Goal: Find specific page/section: Find specific page/section

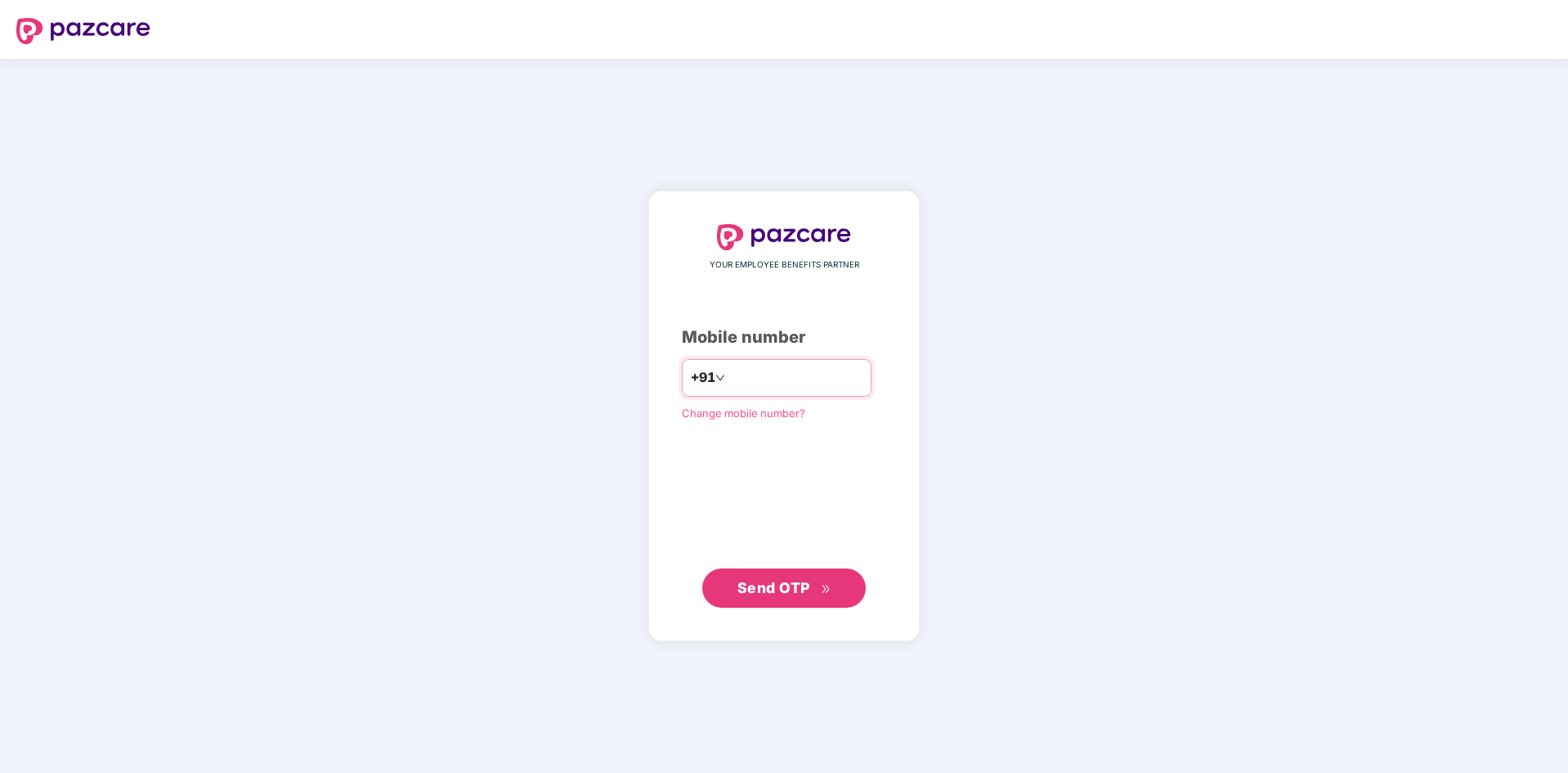
click at [729, 375] on input "number" at bounding box center [795, 378] width 134 height 26
type input "**********"
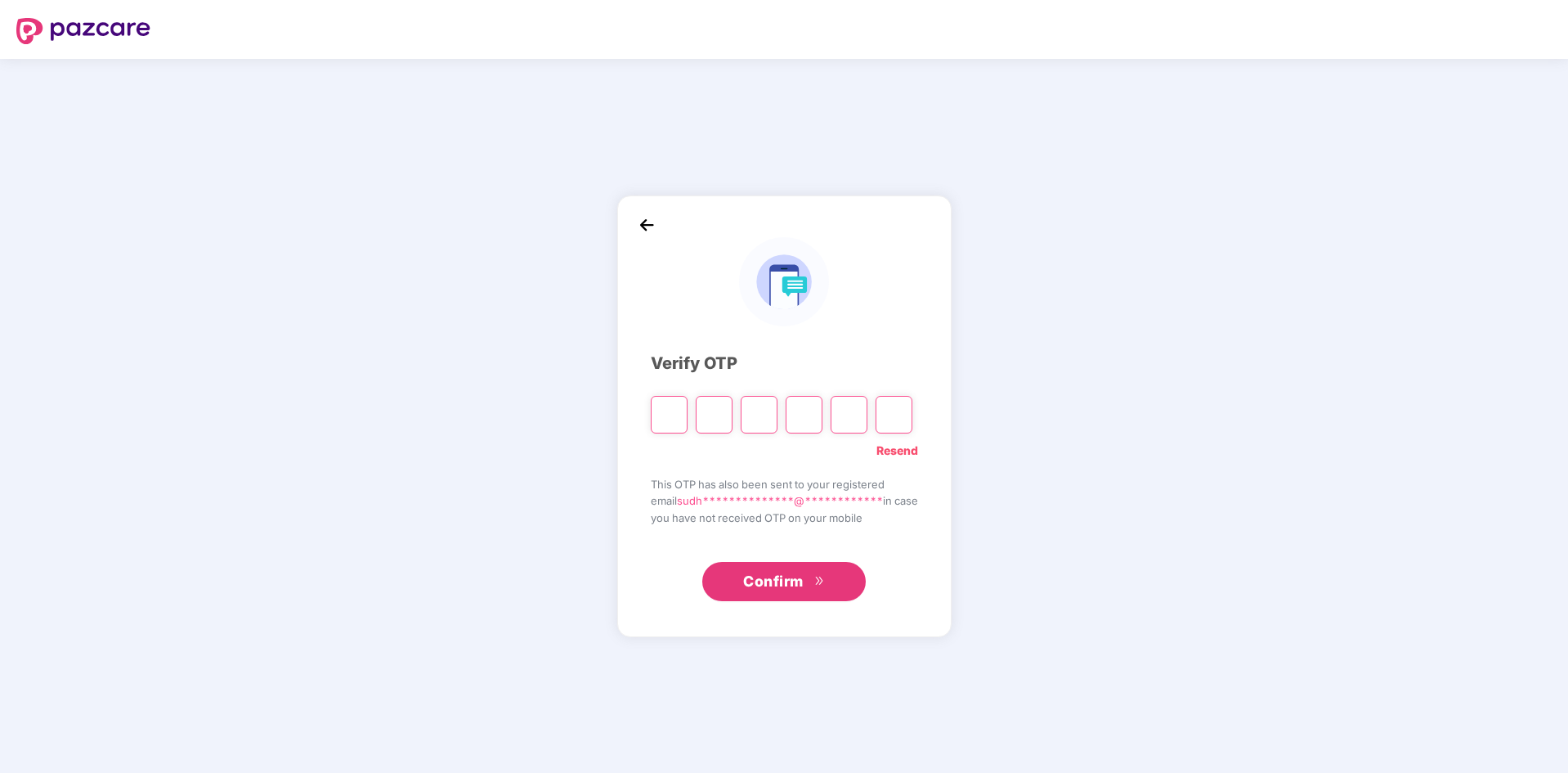
type input "*"
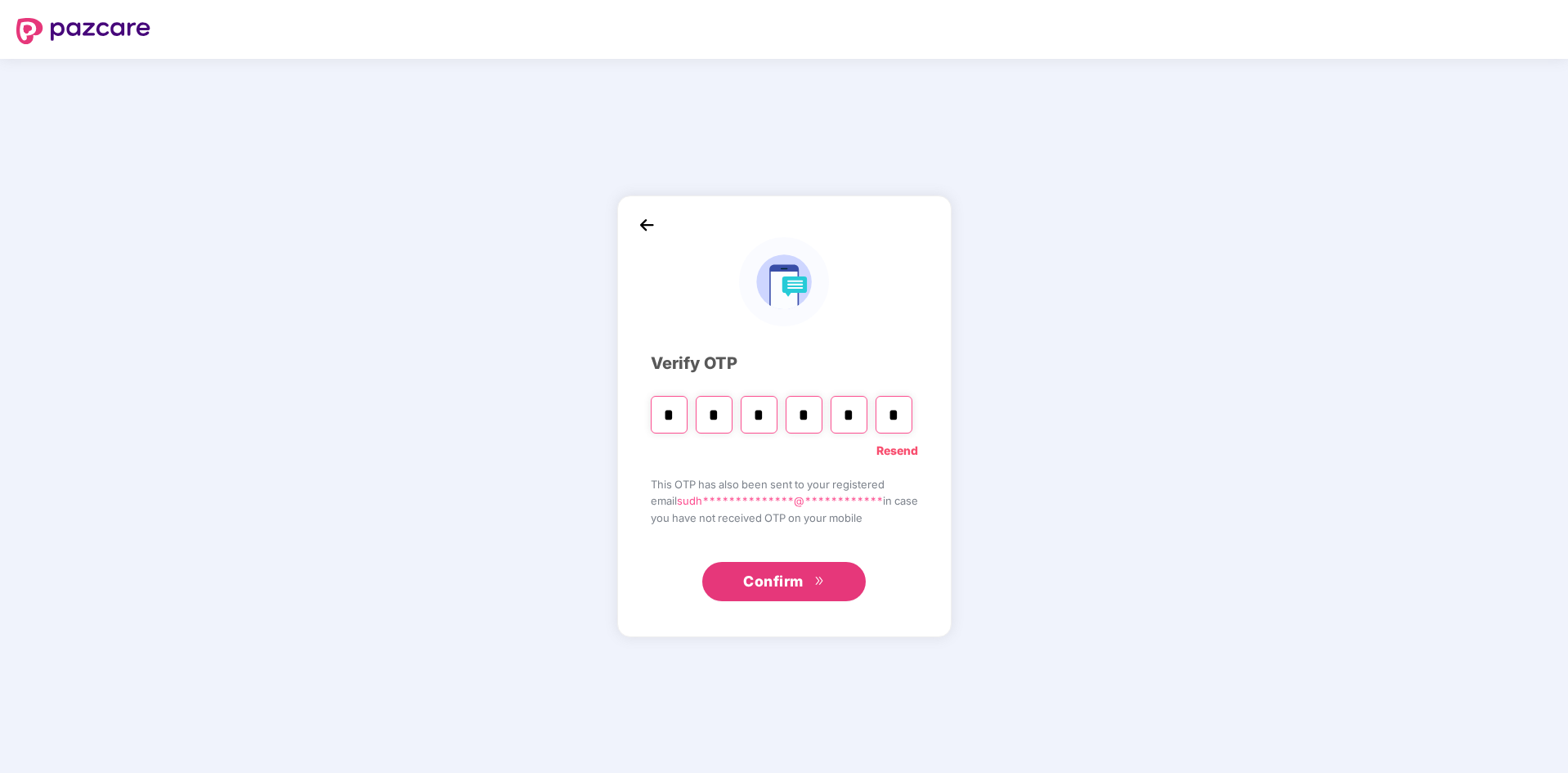
type input "*"
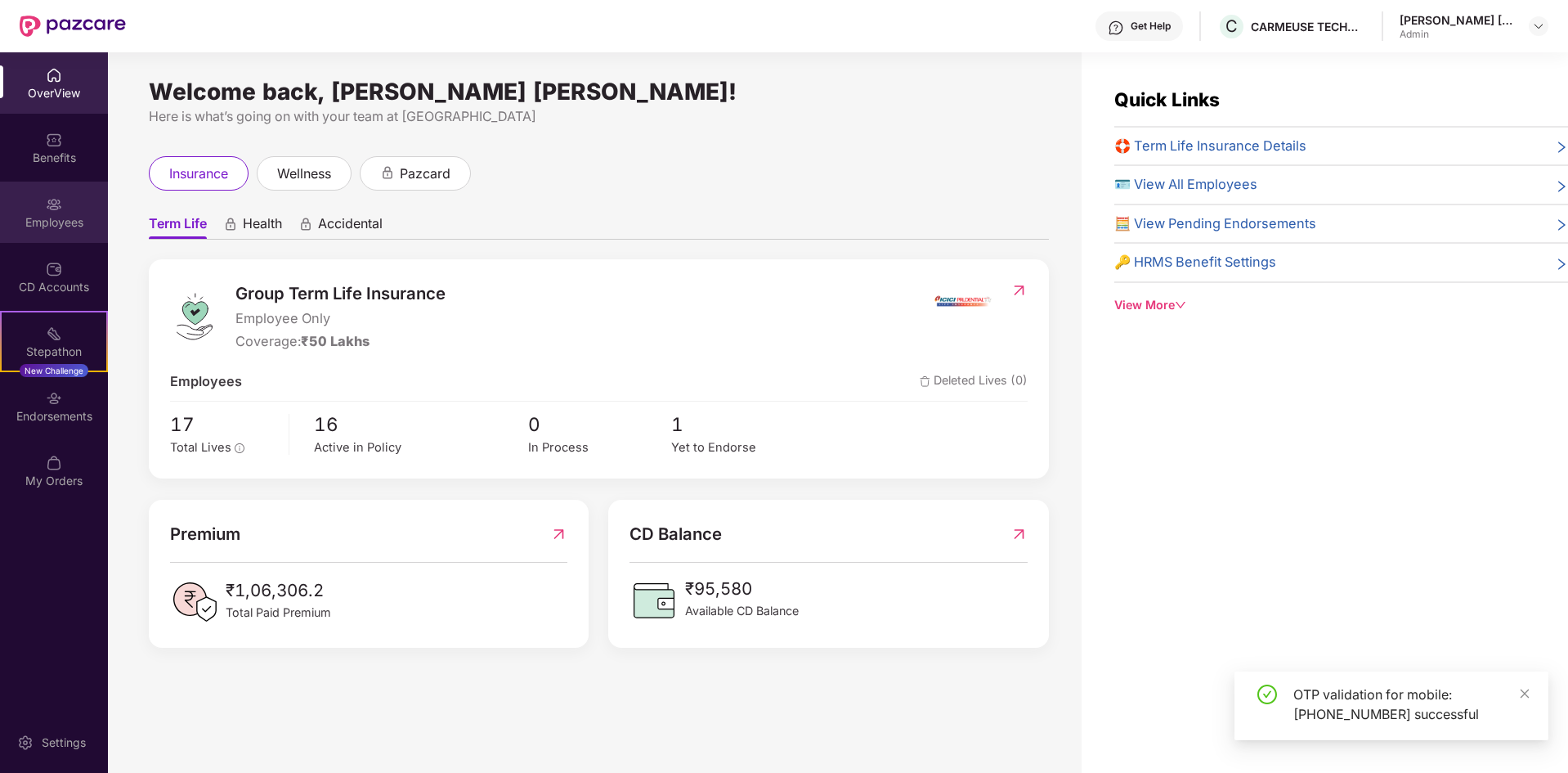
click at [61, 197] on img at bounding box center [54, 205] width 17 height 17
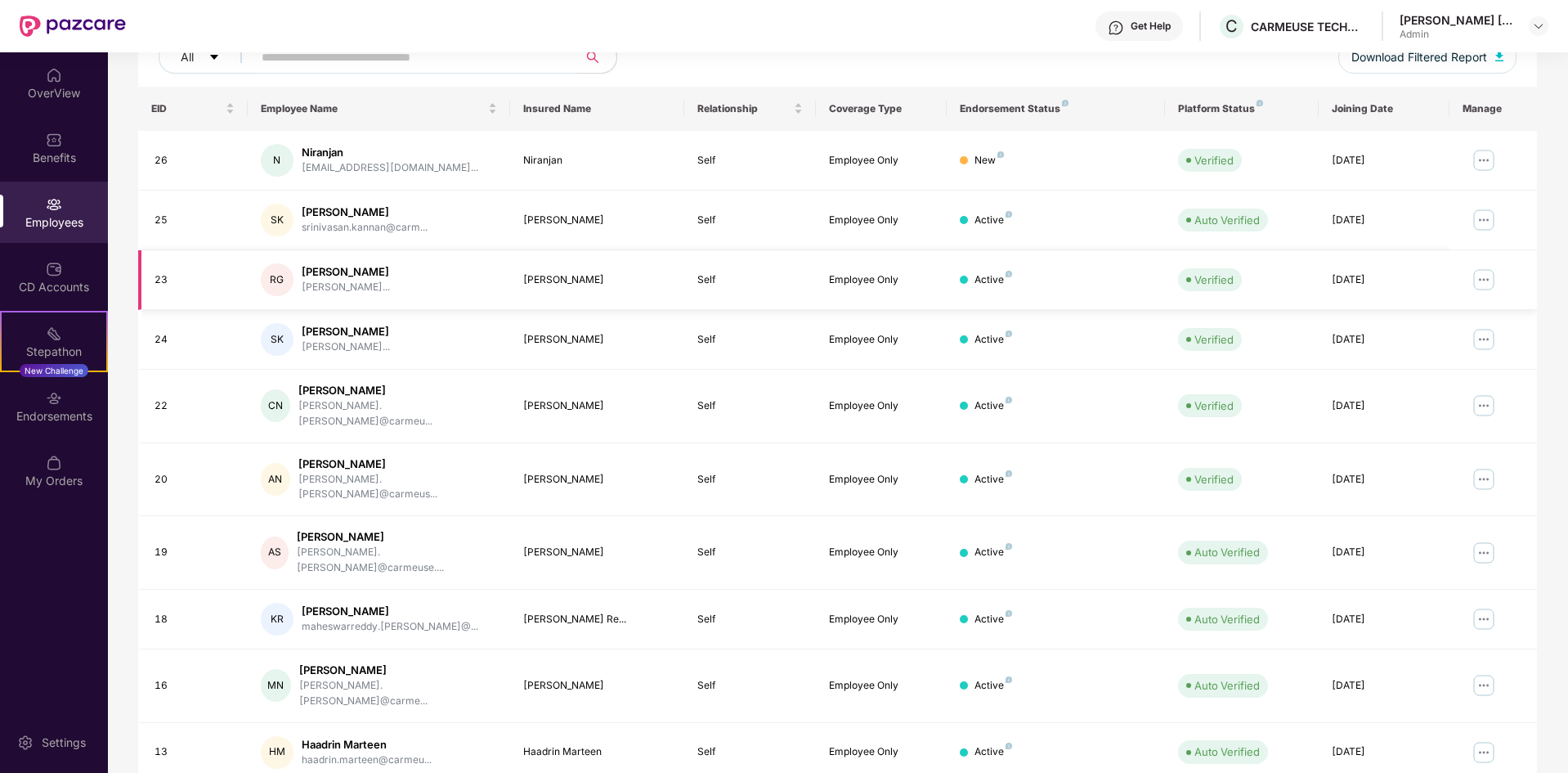
scroll to position [232, 0]
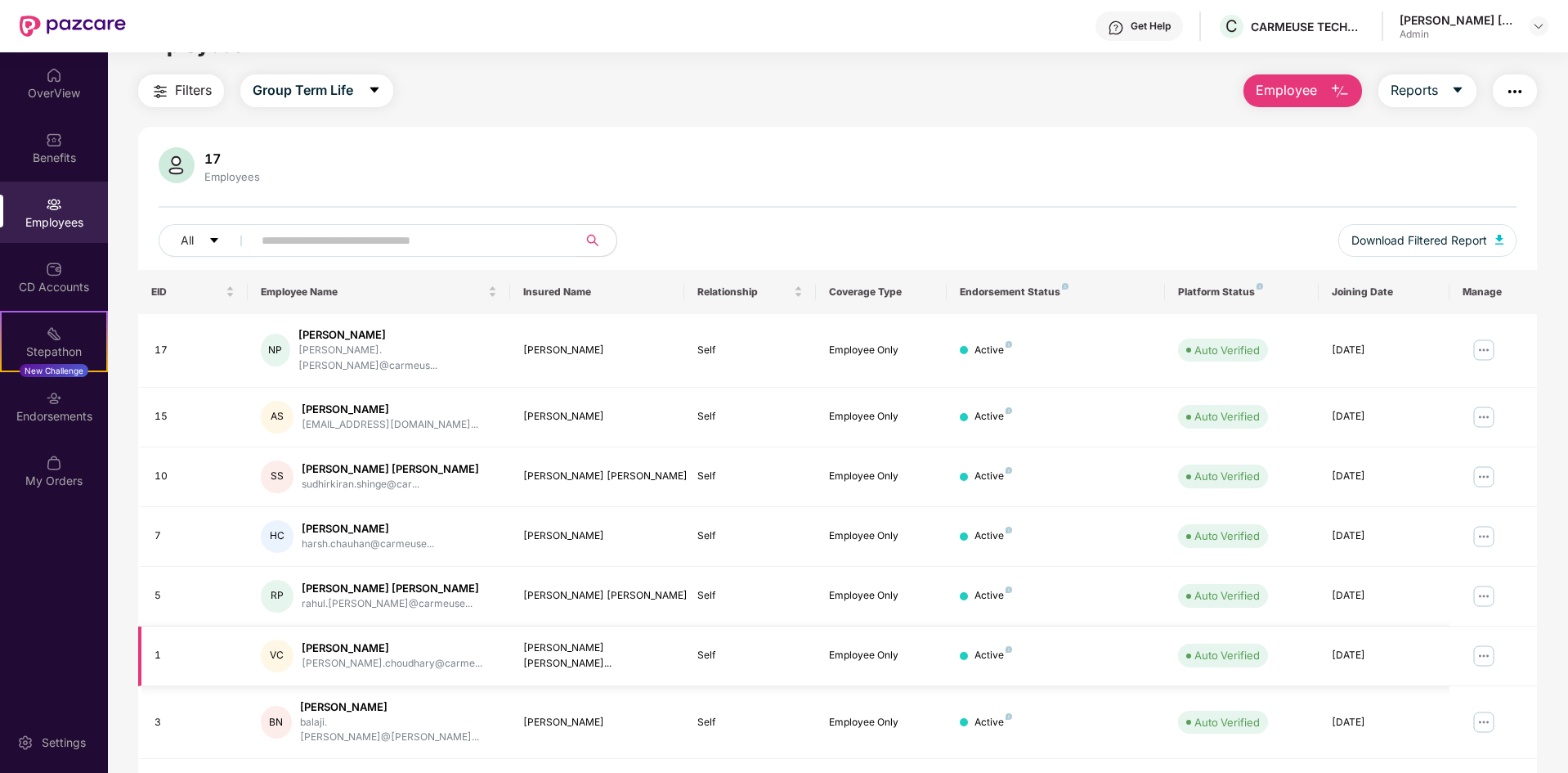
scroll to position [54, 0]
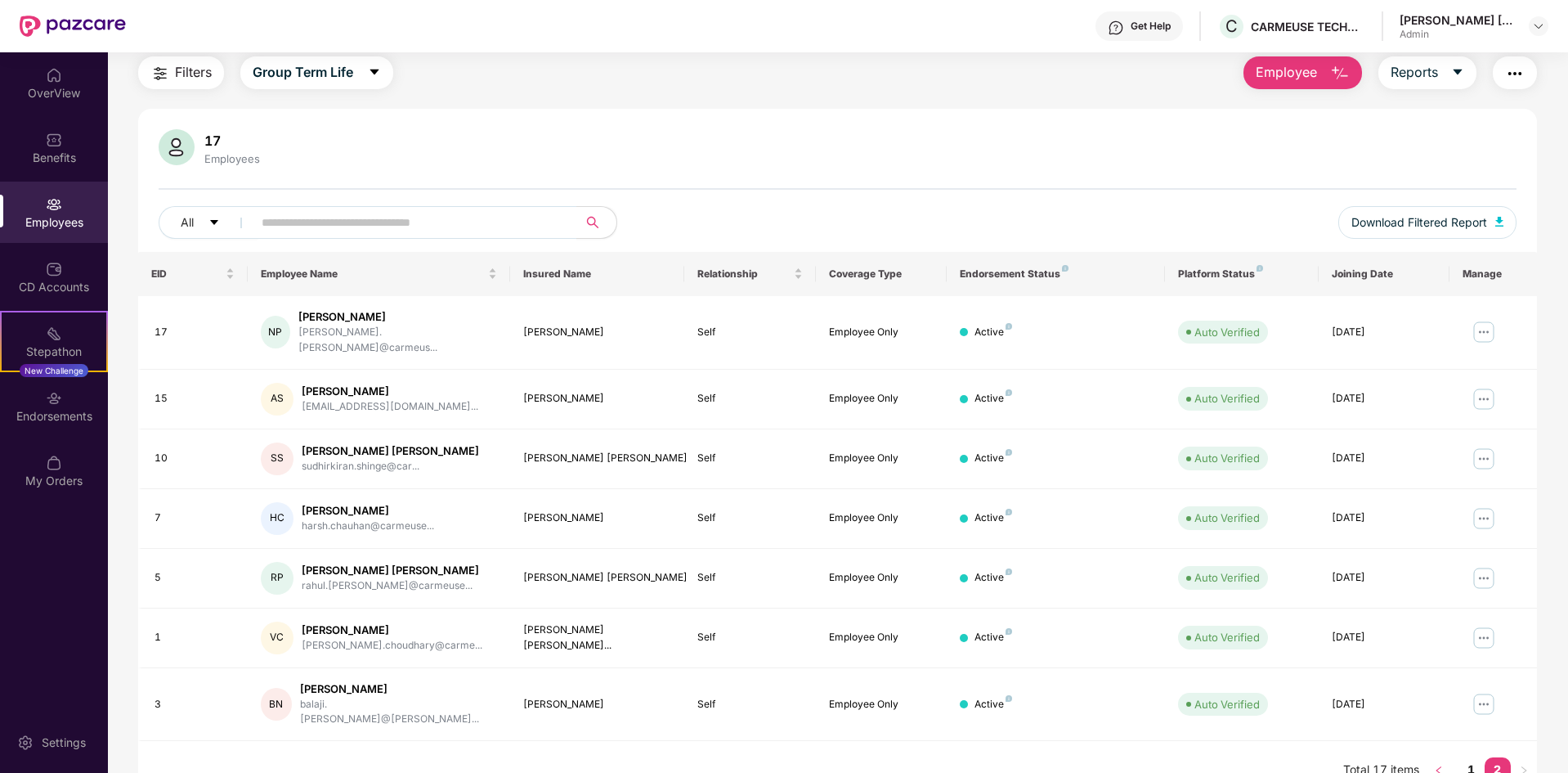
click at [1434, 766] on icon "left" at bounding box center [1439, 770] width 10 height 10
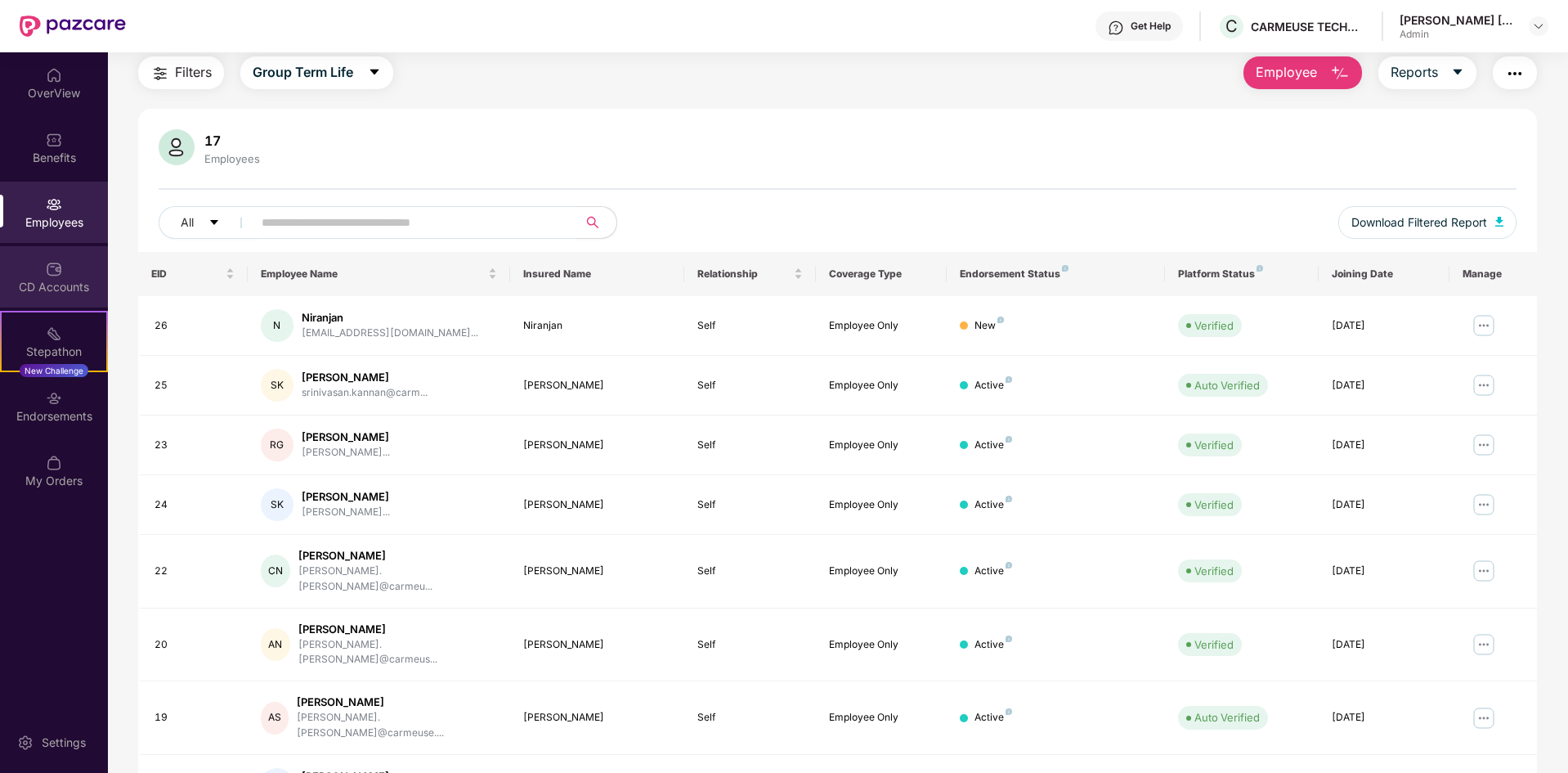
click at [46, 253] on div "CD Accounts" at bounding box center [54, 277] width 108 height 61
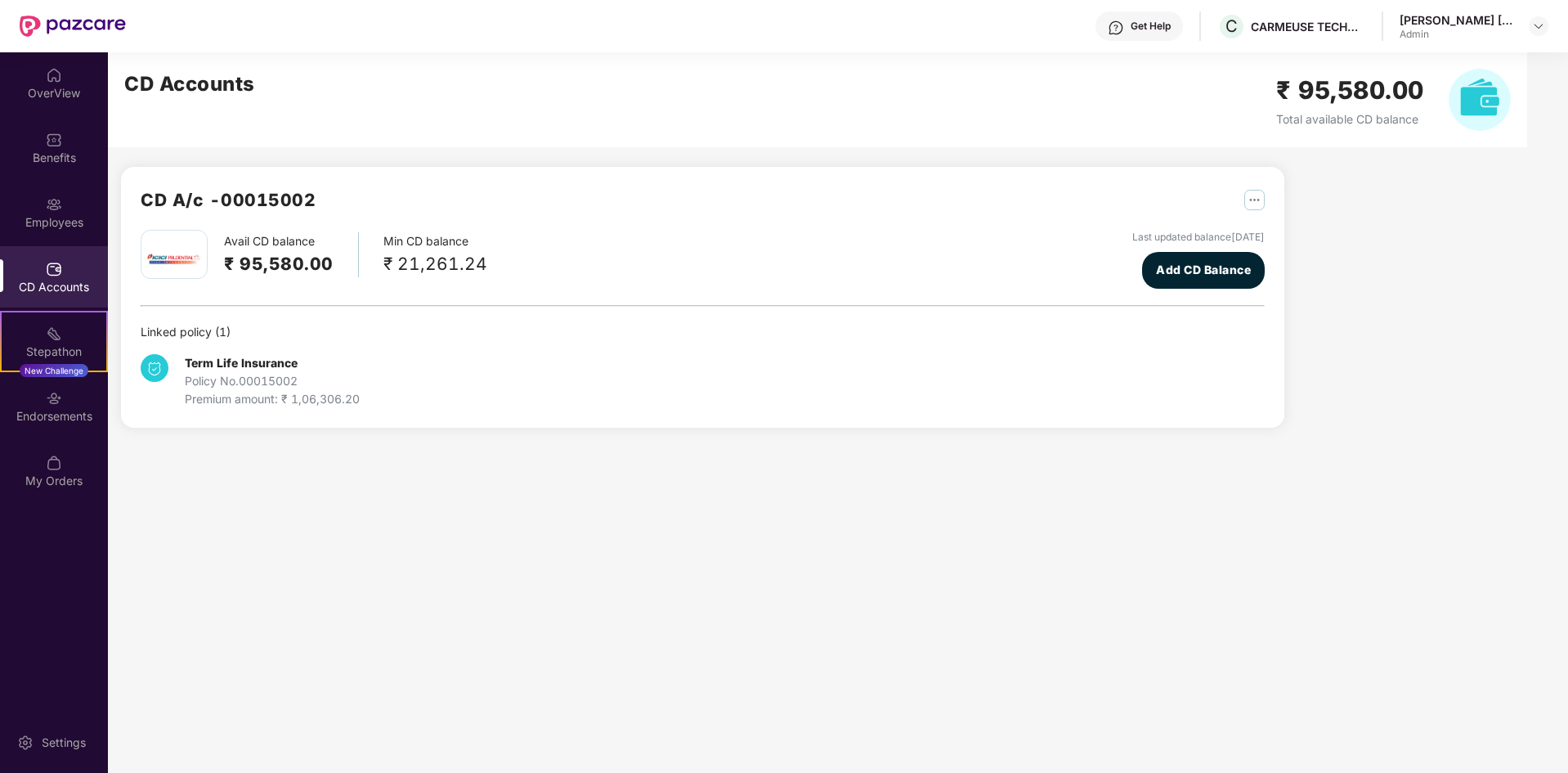
scroll to position [0, 0]
click at [1260, 196] on img "button" at bounding box center [1255, 199] width 20 height 20
click at [1314, 233] on div "CD A/c - 00015002 Avail CD balance ₹ 95,580.00 Min CD balance ₹ 21,261.24 Last …" at bounding box center [814, 250] width 1412 height 395
click at [1248, 198] on img "button" at bounding box center [1255, 199] width 20 height 20
click at [1275, 232] on div at bounding box center [1263, 235] width 35 height 18
